Goal: Information Seeking & Learning: Learn about a topic

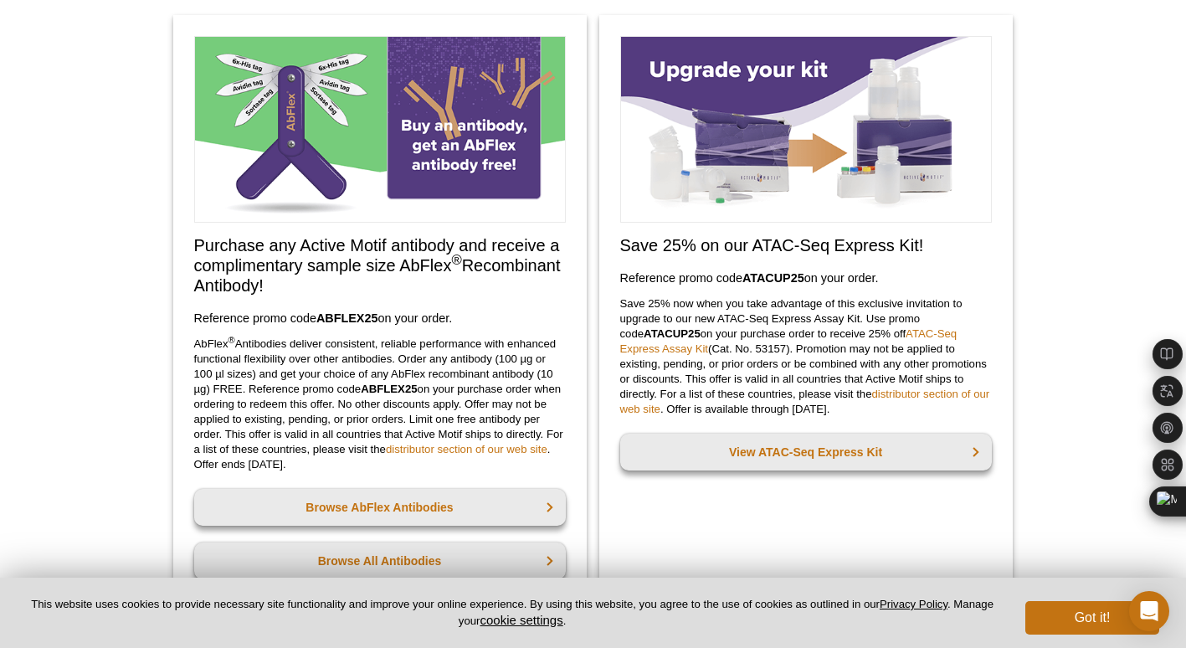
scroll to position [121, 0]
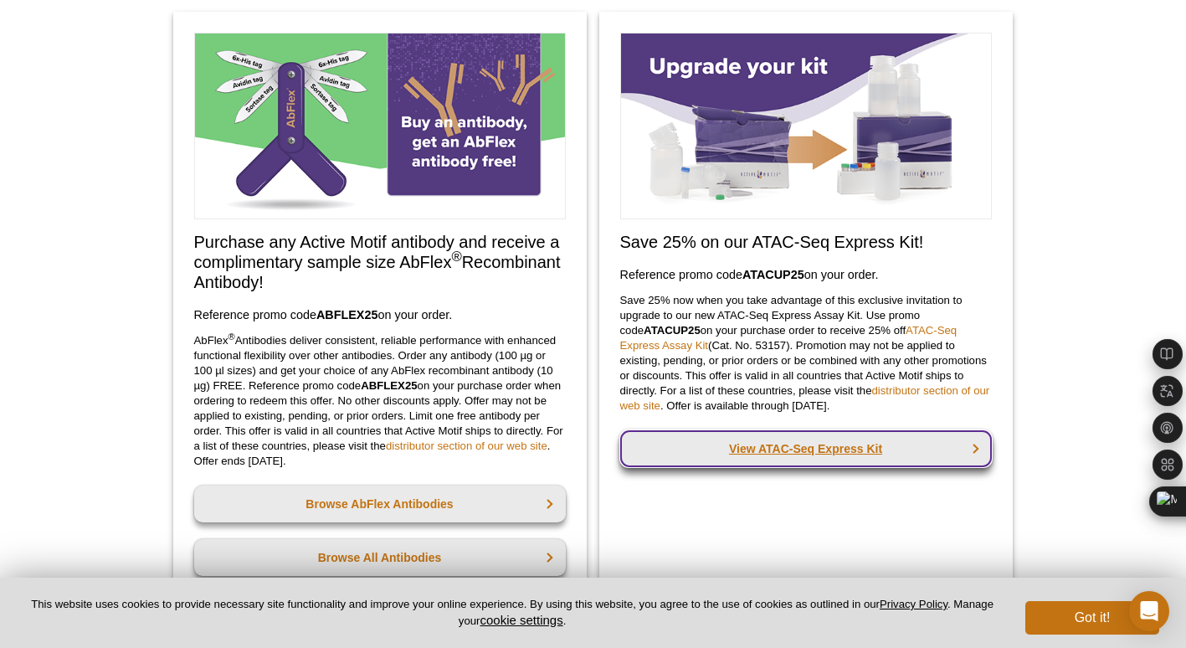
click at [700, 442] on link "View ATAC-Seq Express Kit" at bounding box center [806, 448] width 372 height 37
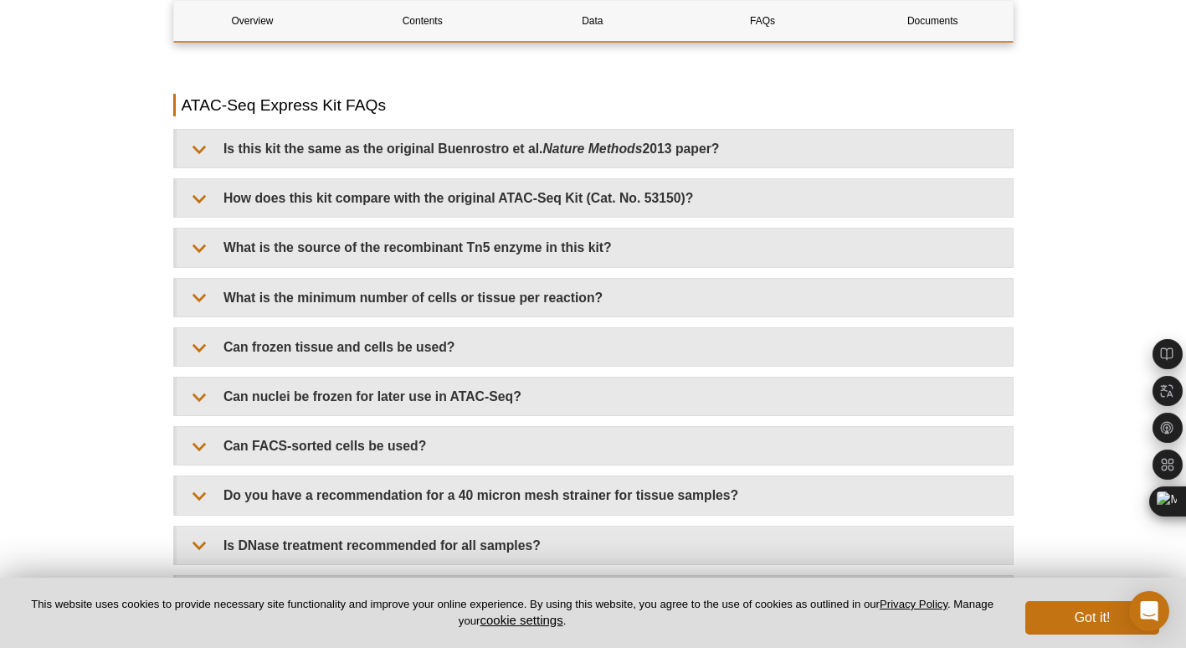
scroll to position [3420, 0]
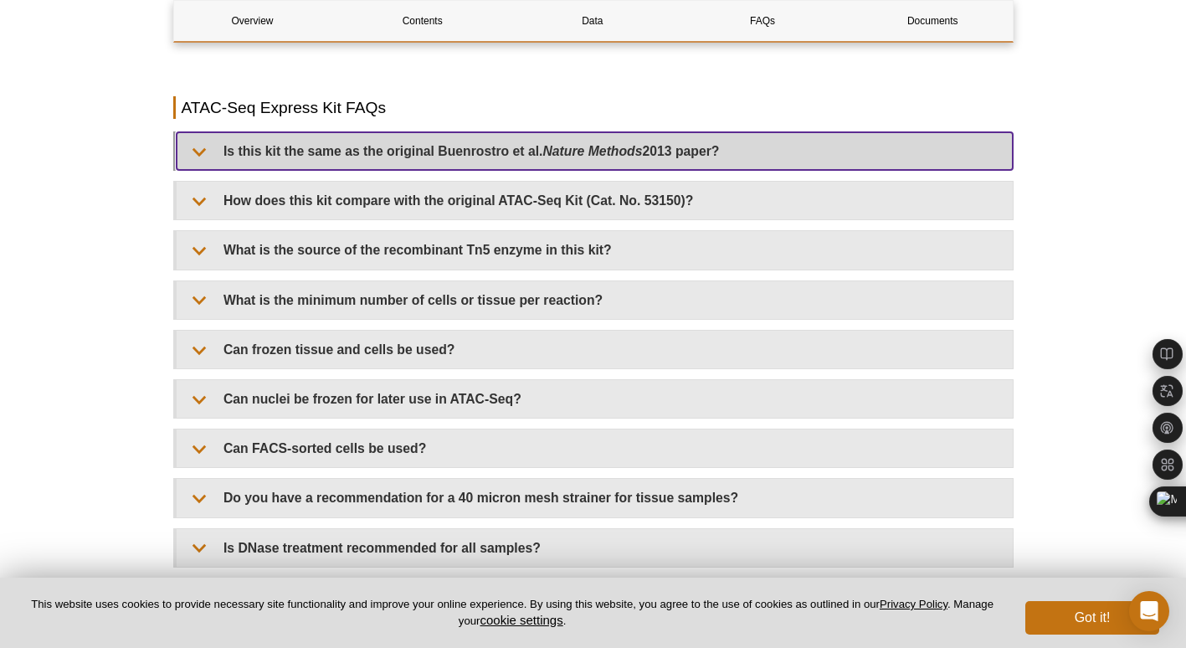
click at [208, 141] on summary "Is this kit the same as the original [PERSON_NAME] et al. Nature Methods 2013 p…" at bounding box center [595, 151] width 836 height 38
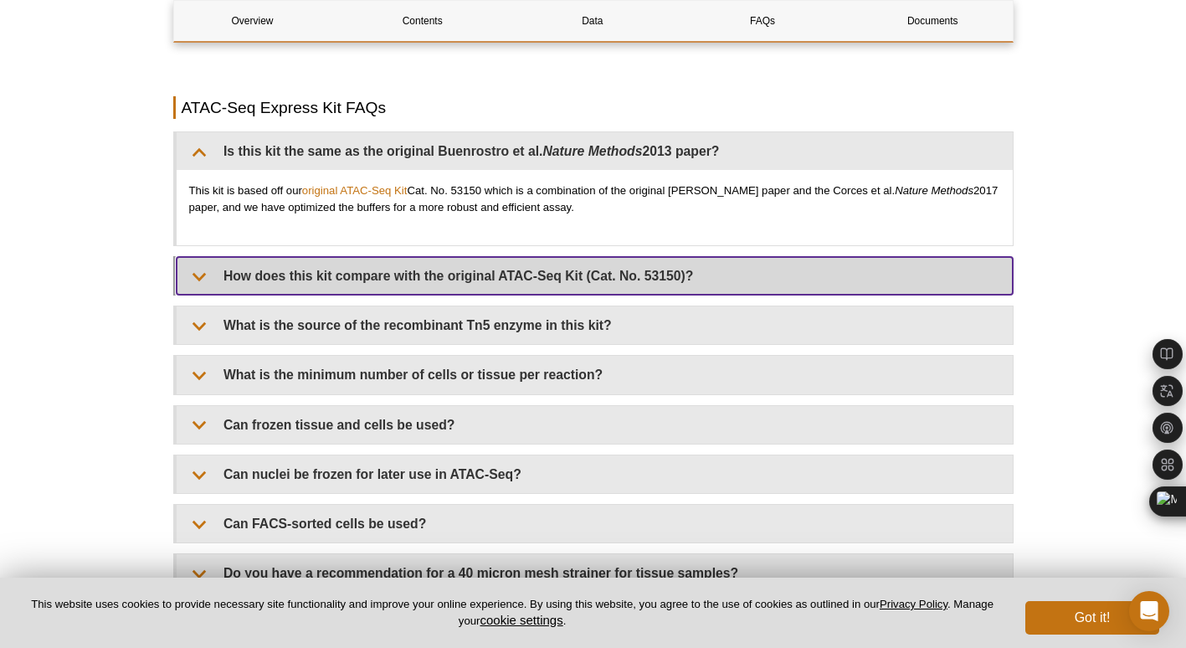
click at [202, 276] on summary "How does this kit compare with the original ATAC-Seq Kit (Cat. No. 53150)?" at bounding box center [595, 276] width 836 height 38
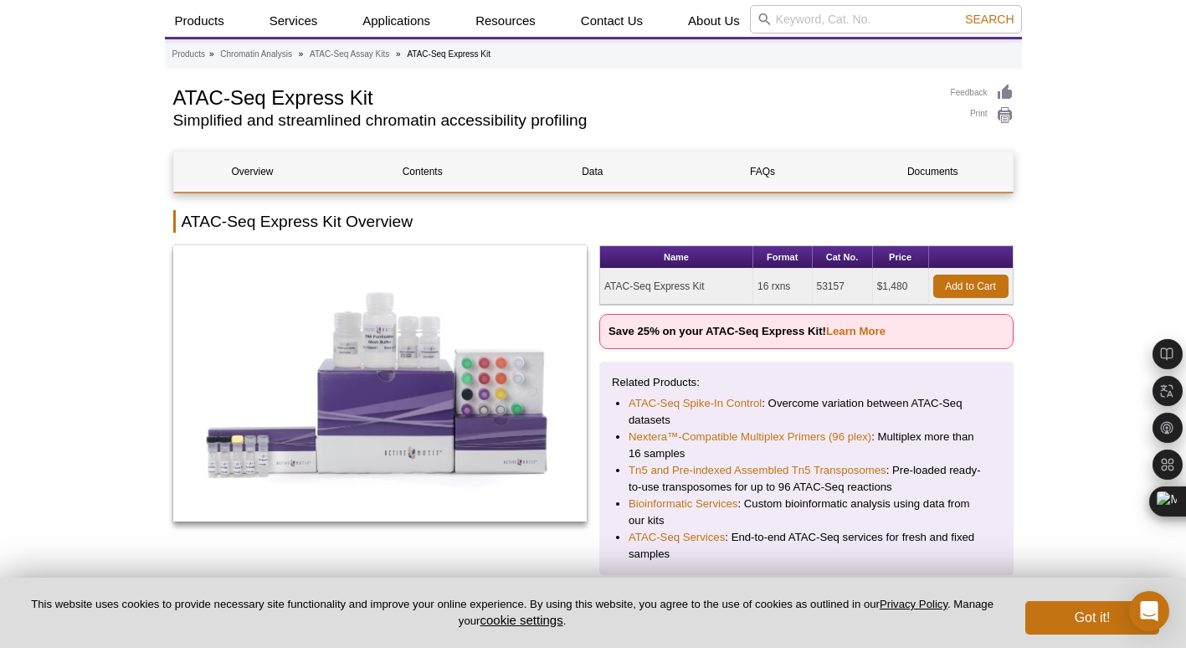
scroll to position [26, 0]
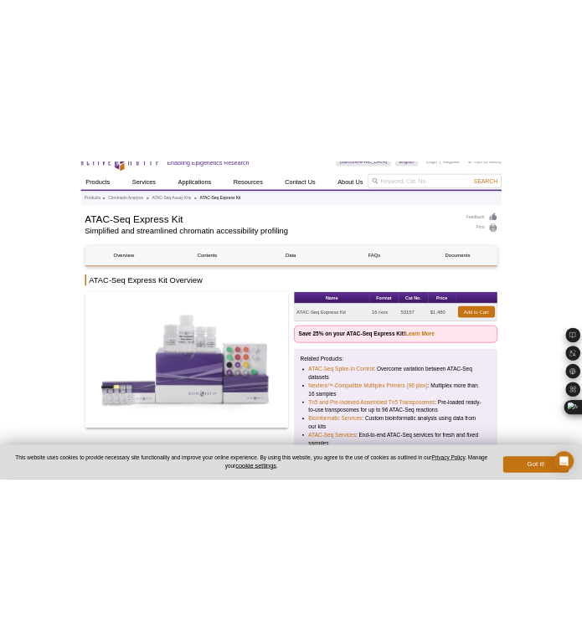
scroll to position [0, 0]
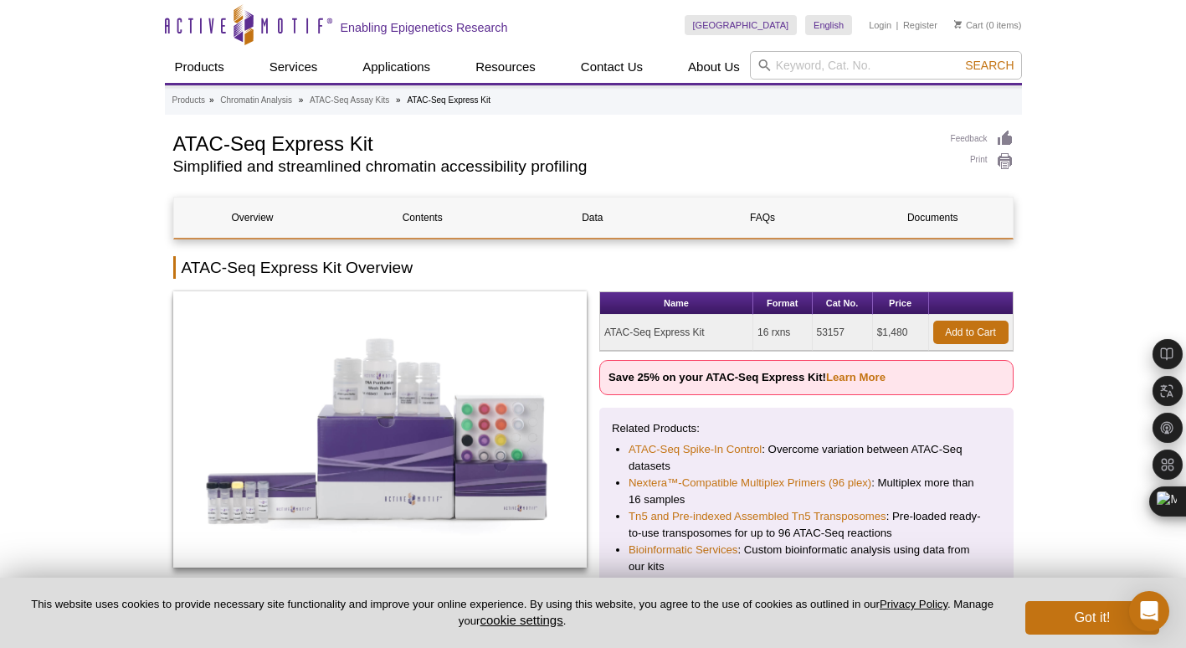
select select "[GEOGRAPHIC_DATA]"
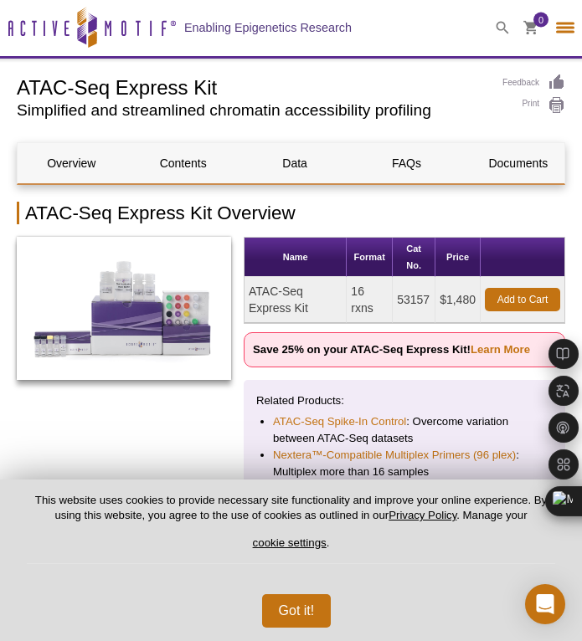
click at [430, 79] on h1 "ATAC-Seq Express Kit" at bounding box center [251, 86] width 469 height 25
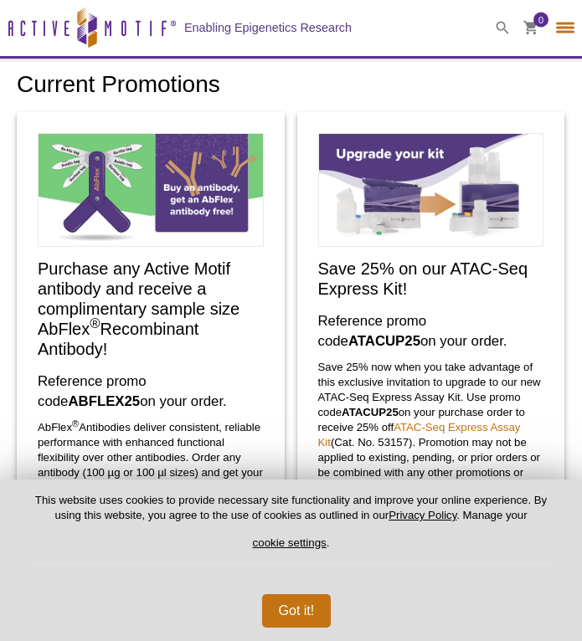
select select "[GEOGRAPHIC_DATA]"
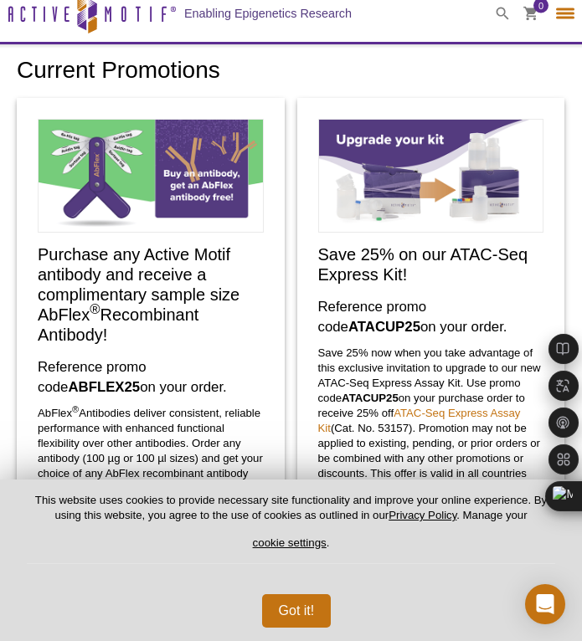
scroll to position [10, 0]
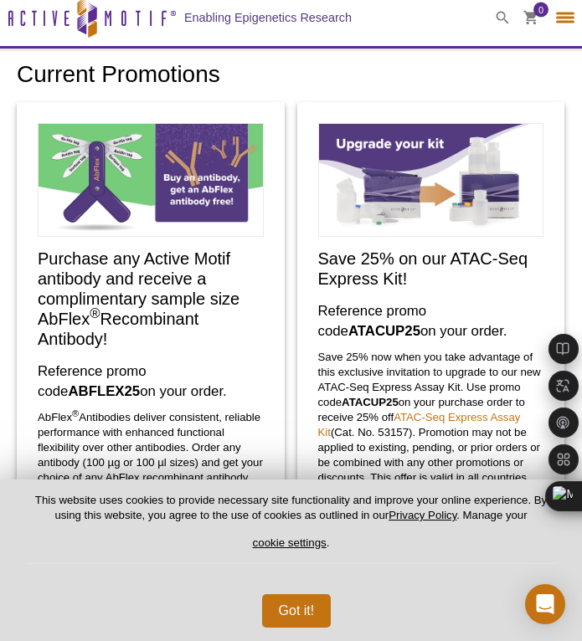
click at [376, 200] on img at bounding box center [431, 180] width 226 height 114
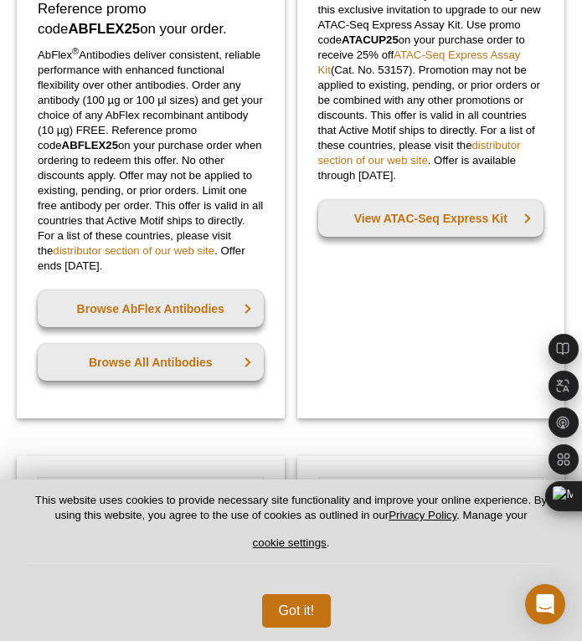
scroll to position [374, 0]
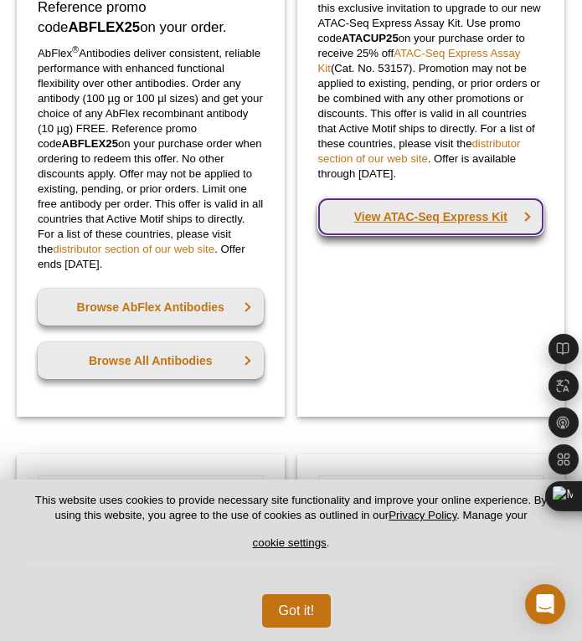
click at [476, 208] on link "View ATAC-Seq Express Kit" at bounding box center [431, 216] width 226 height 37
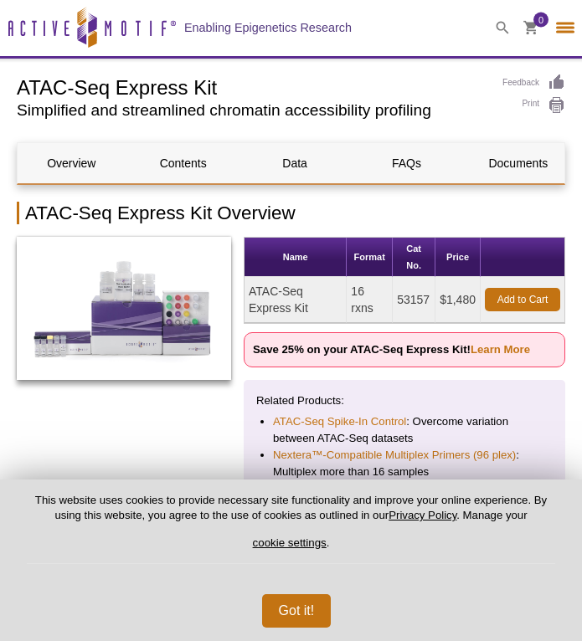
select select "[GEOGRAPHIC_DATA]"
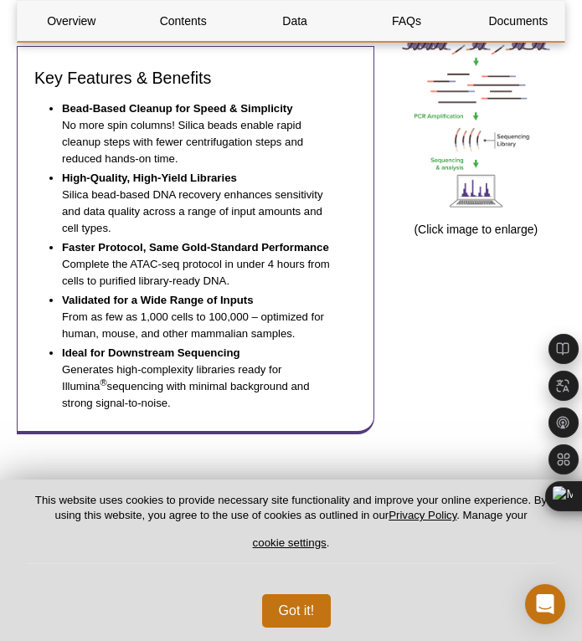
scroll to position [967, 0]
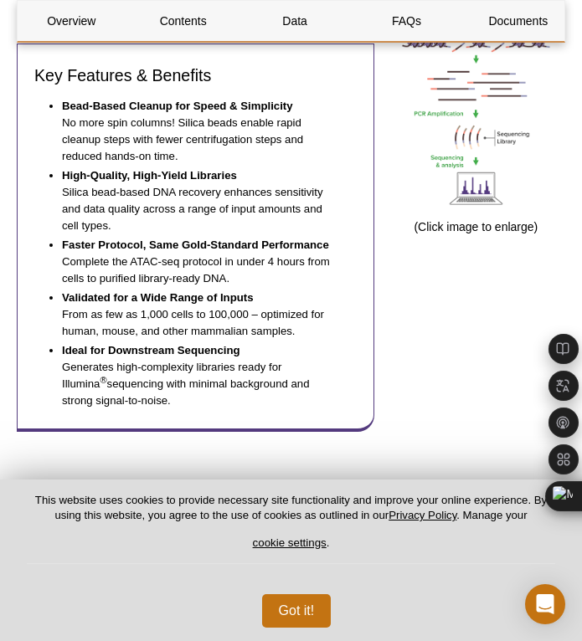
click at [438, 319] on div "ATAC-Seq Express Kit Workflow (Click image to enlarge)" at bounding box center [476, 92] width 178 height 716
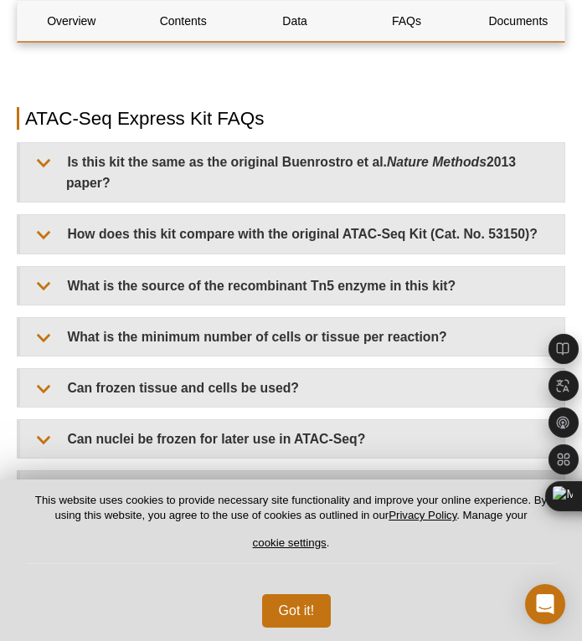
scroll to position [3332, 0]
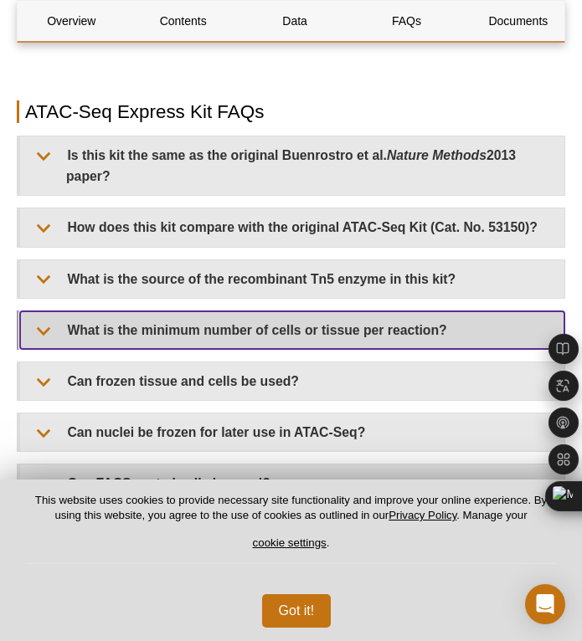
click at [56, 311] on summary "What is the minimum number of cells or tissue per reaction?" at bounding box center [292, 330] width 544 height 38
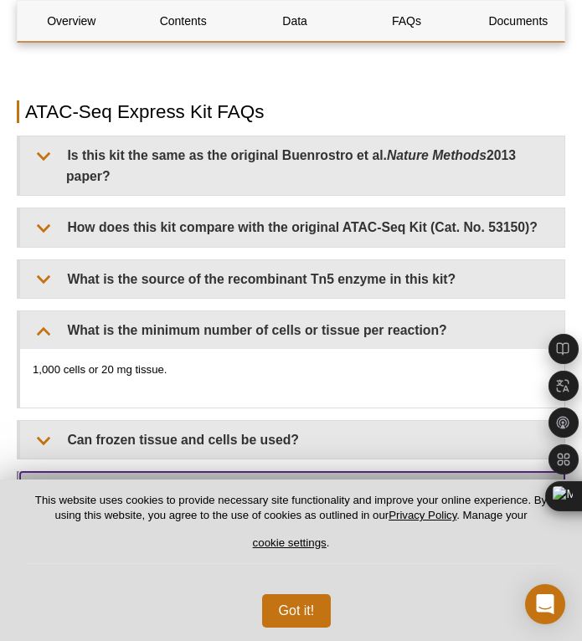
click at [205, 472] on summary "Can nuclei be frozen for later use in ATAC-Seq?" at bounding box center [292, 491] width 544 height 38
click at [54, 472] on summary "Can nuclei be frozen for later use in ATAC-Seq?" at bounding box center [292, 491] width 544 height 38
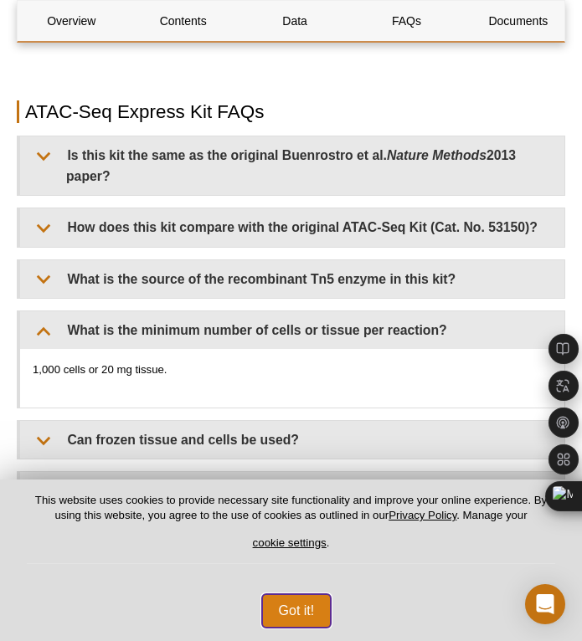
click at [300, 624] on button "Got it!" at bounding box center [296, 610] width 69 height 33
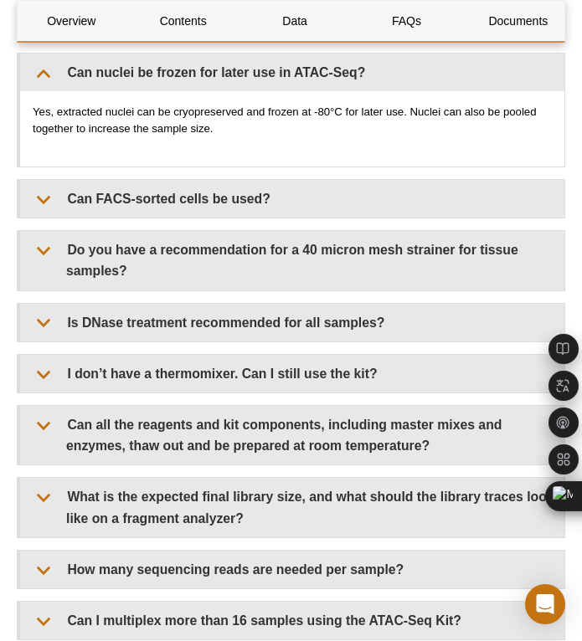
scroll to position [3758, 0]
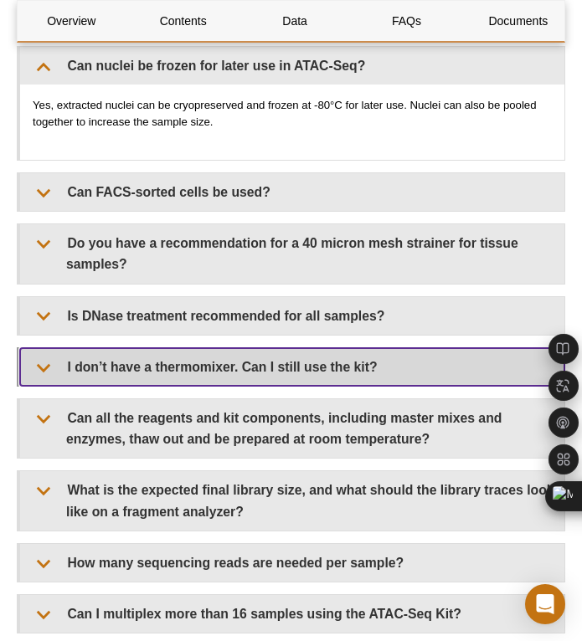
click at [43, 348] on summary "I don’t have a thermomixer. Can I still use the kit?" at bounding box center [292, 367] width 544 height 38
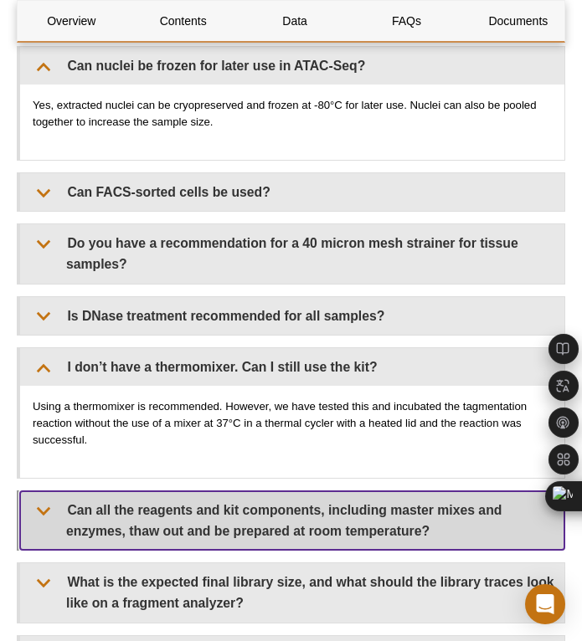
click at [74, 491] on summary "Can all the reagents and kit components, including master mixes and enzymes, th…" at bounding box center [292, 520] width 544 height 59
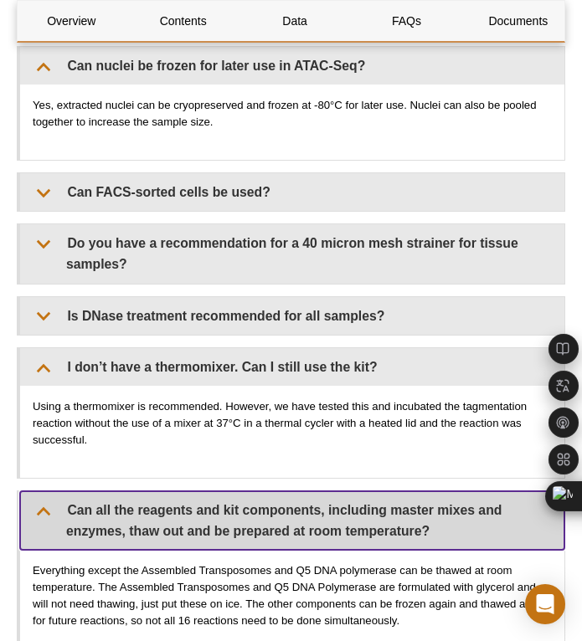
scroll to position [4318, 0]
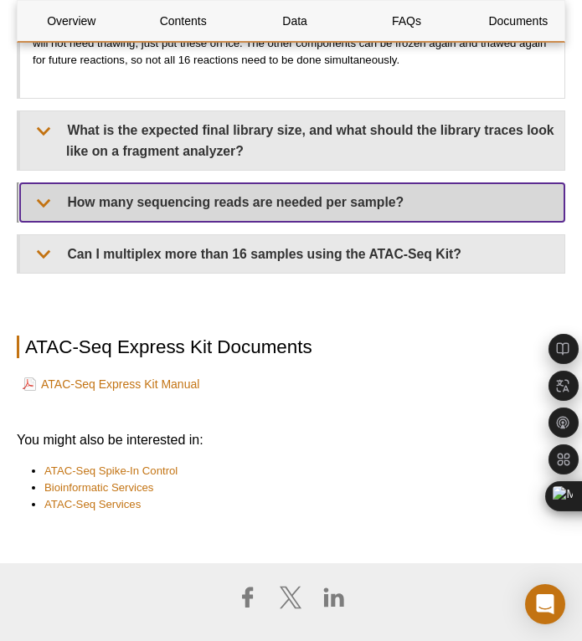
click at [33, 183] on summary "How many sequencing reads are needed per sample?" at bounding box center [292, 202] width 544 height 38
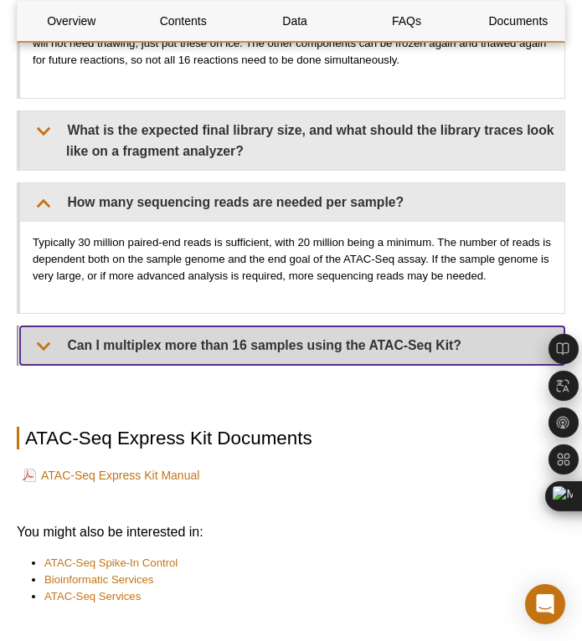
click at [29, 326] on summary "Can I multiplex more than 16 samples using the ATAC-Seq Kit?" at bounding box center [292, 345] width 544 height 38
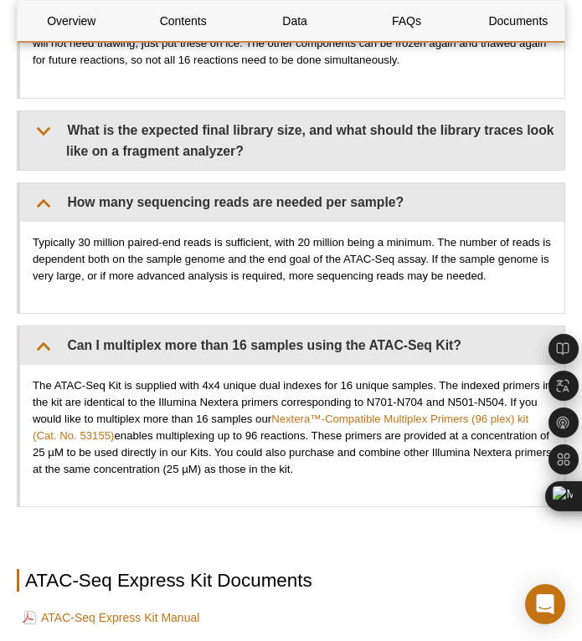
click at [232, 519] on p at bounding box center [291, 527] width 548 height 17
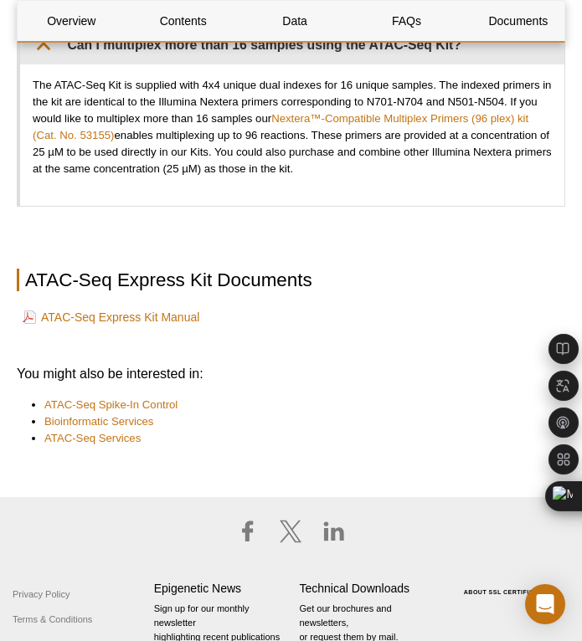
scroll to position [4620, 0]
